Goal: Task Accomplishment & Management: Use online tool/utility

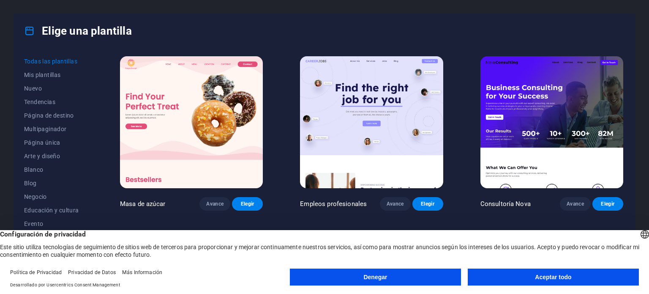
click at [379, 280] on font "Denegar" at bounding box center [375, 276] width 24 height 7
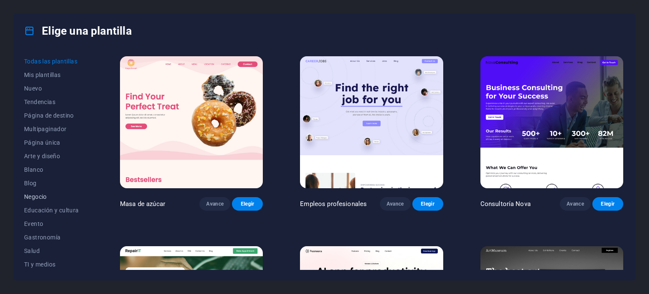
click at [34, 198] on font "Negocio" at bounding box center [35, 196] width 23 height 7
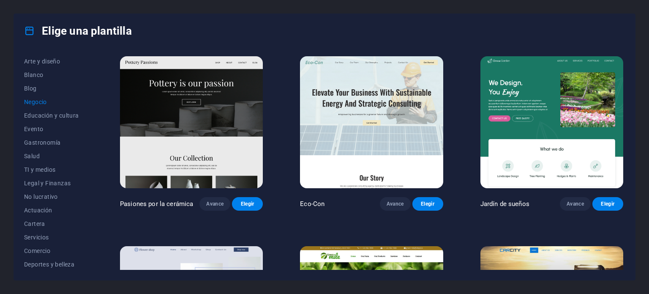
scroll to position [94, 0]
drag, startPoint x: 92, startPoint y: 212, endPoint x: 92, endPoint y: 234, distance: 22.4
click at [92, 234] on div "Todas las plantillas Mis plantillas Nuevo Tendencias Página de destino Multipag…" at bounding box center [58, 161] width 69 height 215
click at [55, 196] on font "TI y medios" at bounding box center [39, 196] width 31 height 7
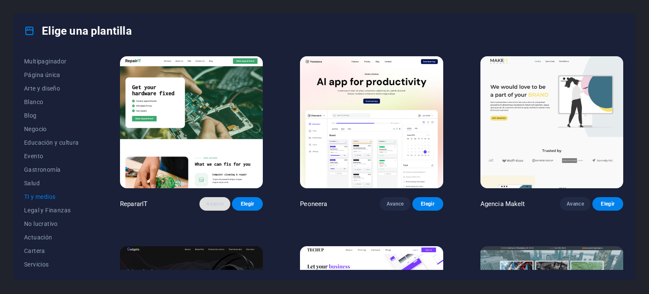
click at [220, 207] on button "Avance" at bounding box center [214, 204] width 31 height 14
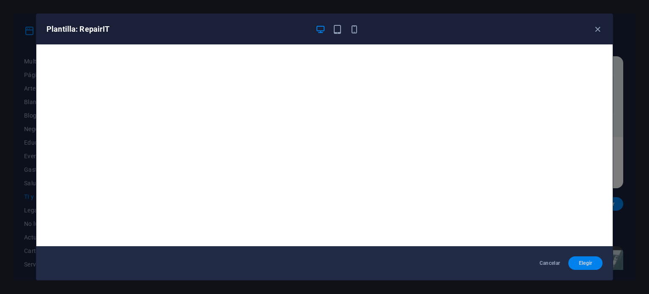
click at [580, 268] on button "Elegir" at bounding box center [585, 263] width 34 height 14
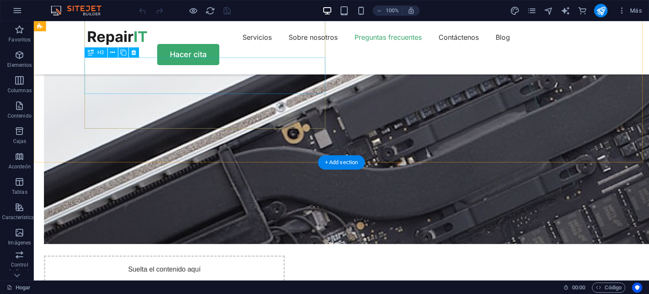
scroll to position [1647, 0]
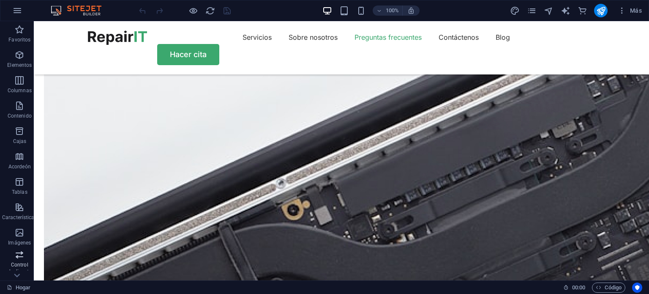
click at [21, 256] on icon "button" at bounding box center [19, 254] width 10 height 10
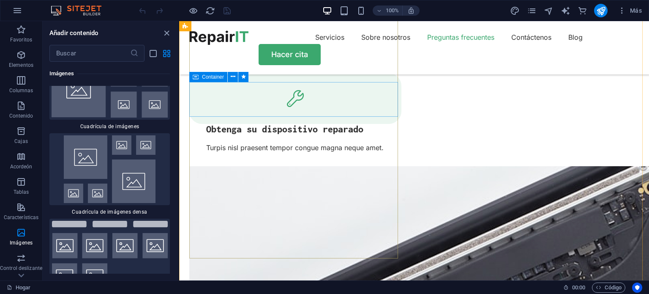
scroll to position [1530, 0]
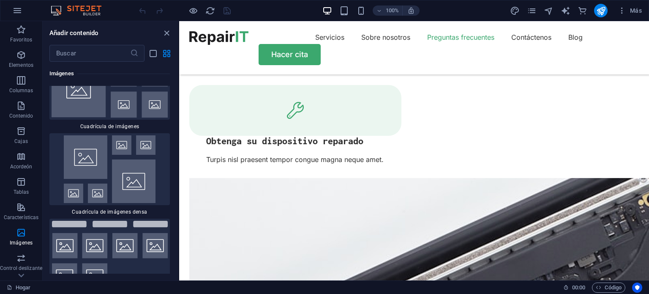
click at [73, 10] on img at bounding box center [80, 10] width 63 height 10
click at [22, 32] on icon "button" at bounding box center [21, 29] width 10 height 10
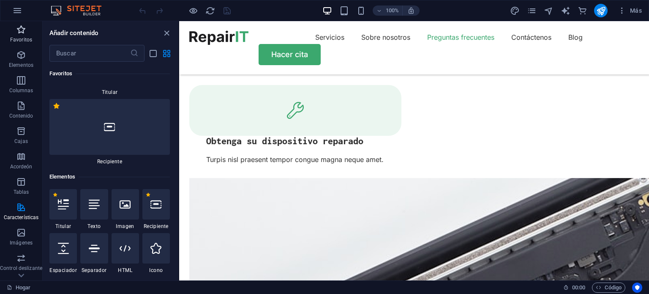
scroll to position [0, 0]
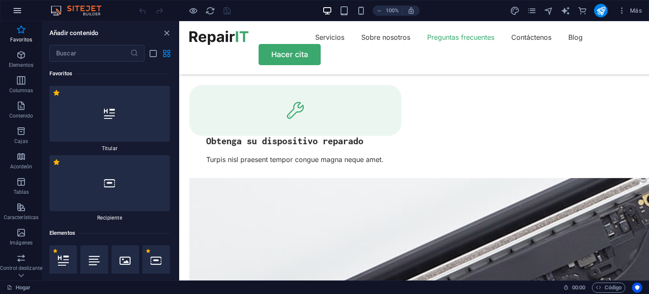
click at [20, 15] on icon "button" at bounding box center [17, 10] width 10 height 10
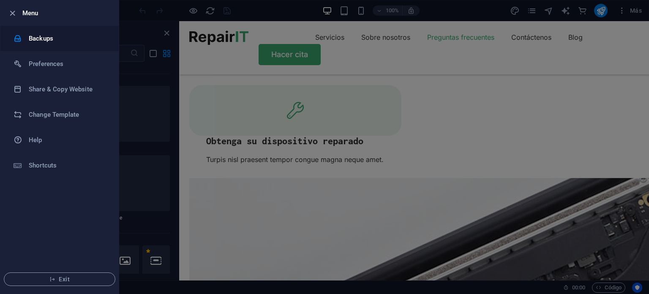
click at [30, 39] on h6 "Backups" at bounding box center [68, 38] width 78 height 10
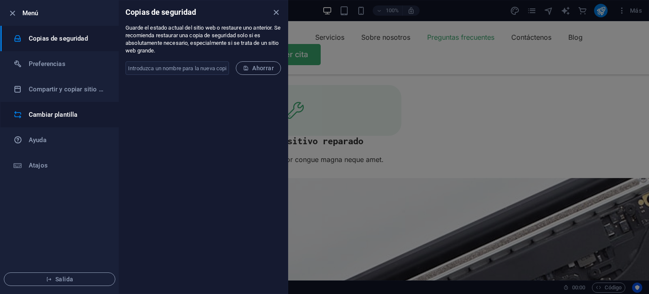
click at [36, 111] on font "Cambiar plantilla" at bounding box center [53, 115] width 49 height 8
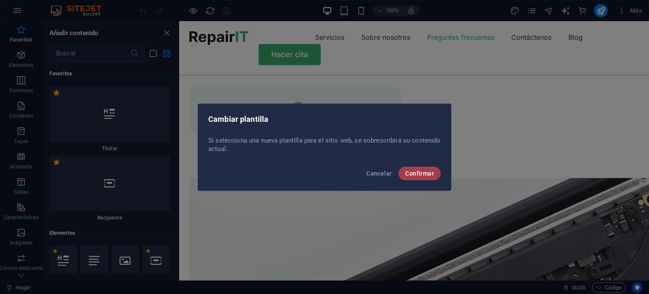
click at [424, 167] on button "Confirmar" at bounding box center [419, 173] width 42 height 14
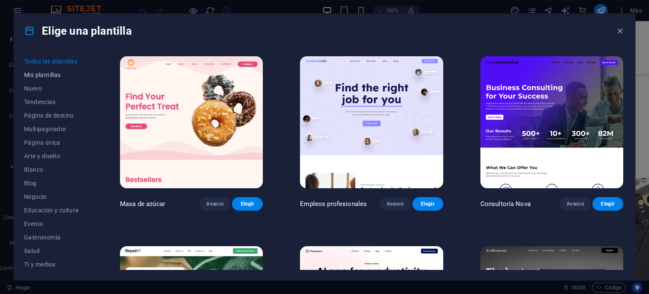
click at [42, 78] on font "Mis plantillas" at bounding box center [42, 74] width 37 height 7
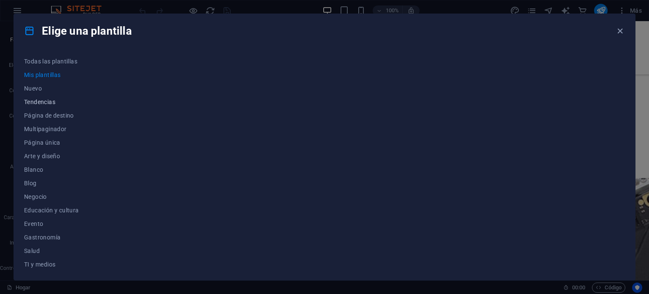
click at [40, 106] on button "Tendencias" at bounding box center [53, 102] width 59 height 14
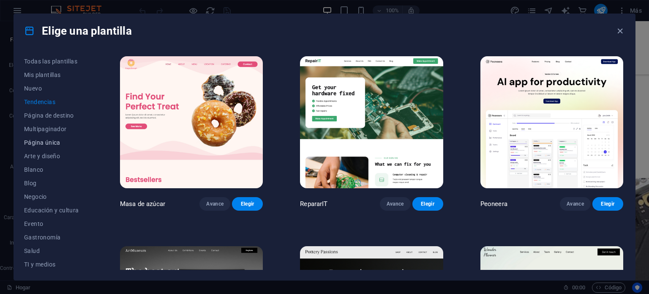
click at [31, 144] on font "Página única" at bounding box center [42, 142] width 36 height 7
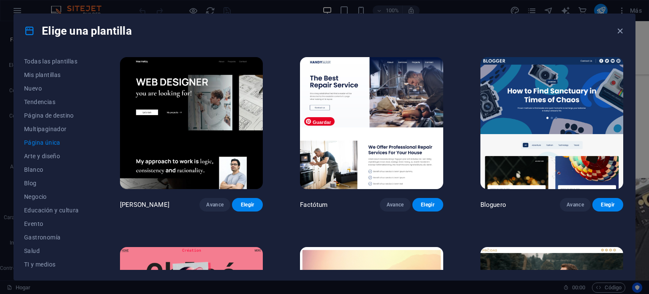
scroll to position [1140, 0]
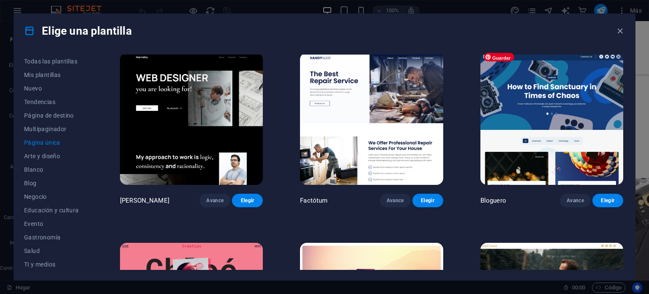
click at [578, 130] on img at bounding box center [551, 119] width 143 height 132
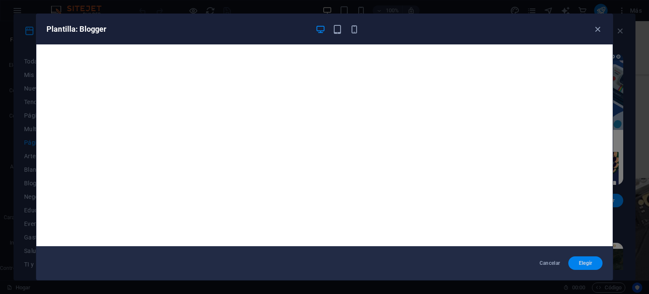
click at [581, 263] on font "Elegir" at bounding box center [586, 263] width 14 height 6
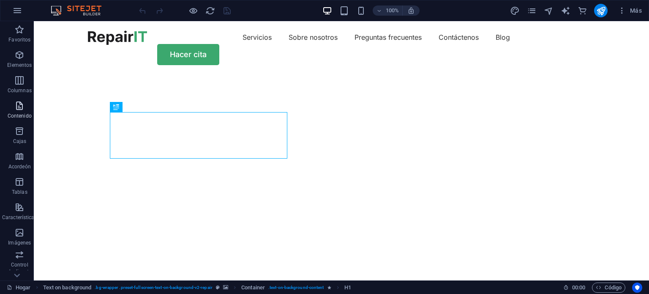
click at [20, 110] on icon "button" at bounding box center [19, 106] width 10 height 10
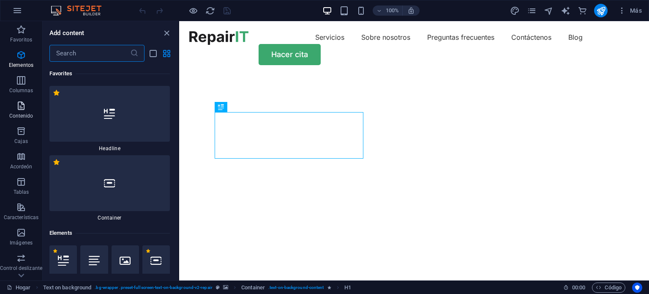
scroll to position [2586, 0]
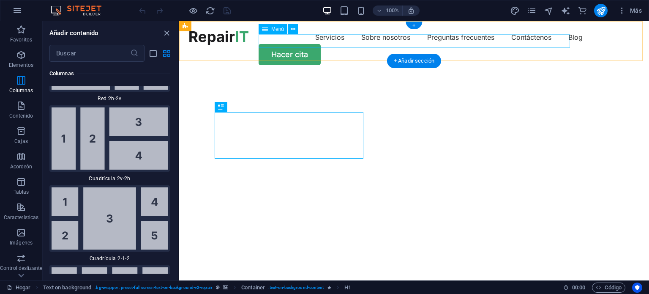
click at [302, 37] on nav "Servicios Sobre nosotros Preguntas frecuentes Contáctenos Blog" at bounding box center [413, 37] width 449 height 14
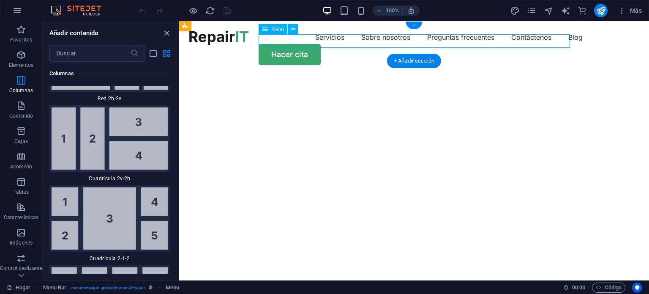
click at [302, 40] on nav "Servicios Sobre nosotros Preguntas frecuentes Contáctenos Blog" at bounding box center [413, 37] width 449 height 14
click at [372, 40] on nav "Servicios Sobre nosotros Preguntas frecuentes Contáctenos Blog" at bounding box center [413, 37] width 449 height 14
click at [424, 41] on nav "Servicios Sobre nosotros Preguntas frecuentes Contáctenos Blog" at bounding box center [413, 37] width 449 height 14
click at [503, 39] on nav "Servicios Sobre nosotros Preguntas frecuentes Contáctenos Blog" at bounding box center [413, 37] width 449 height 14
click at [546, 43] on nav "Servicios Sobre nosotros Preguntas frecuentes Contáctenos Blog" at bounding box center [413, 37] width 449 height 14
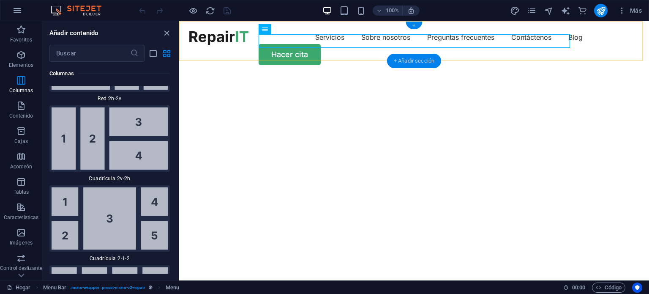
click at [438, 62] on div "+ Añadir sección" at bounding box center [414, 61] width 54 height 14
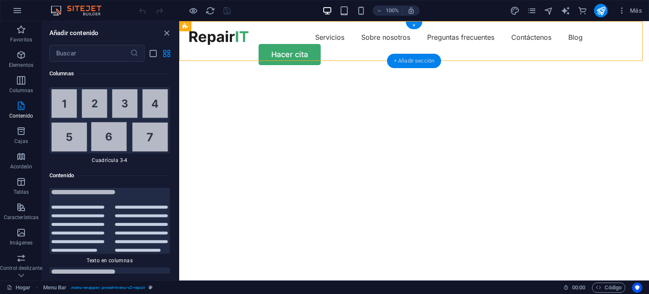
scroll to position [2873, 0]
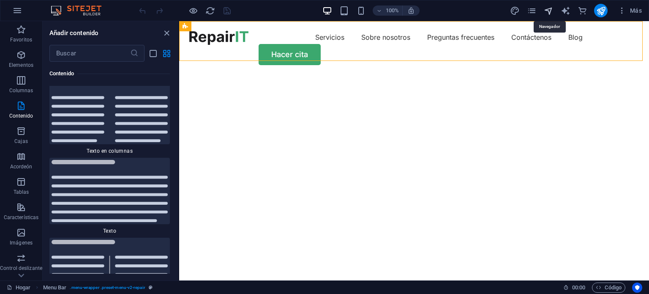
click at [550, 12] on icon "navegador" at bounding box center [549, 11] width 10 height 10
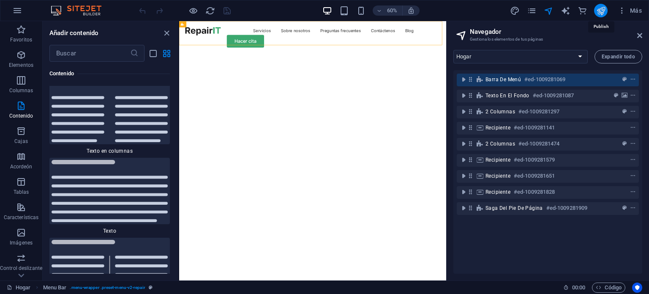
click at [602, 15] on icon "publicar" at bounding box center [601, 11] width 10 height 10
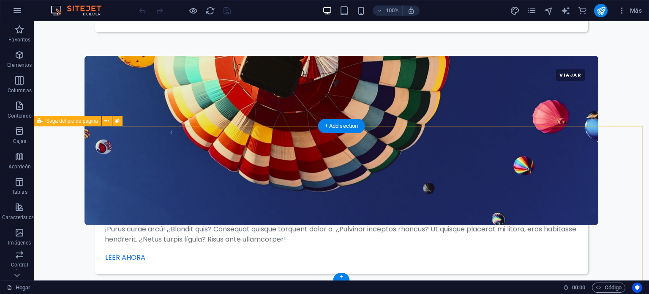
scroll to position [1684, 0]
